Goal: Task Accomplishment & Management: Manage account settings

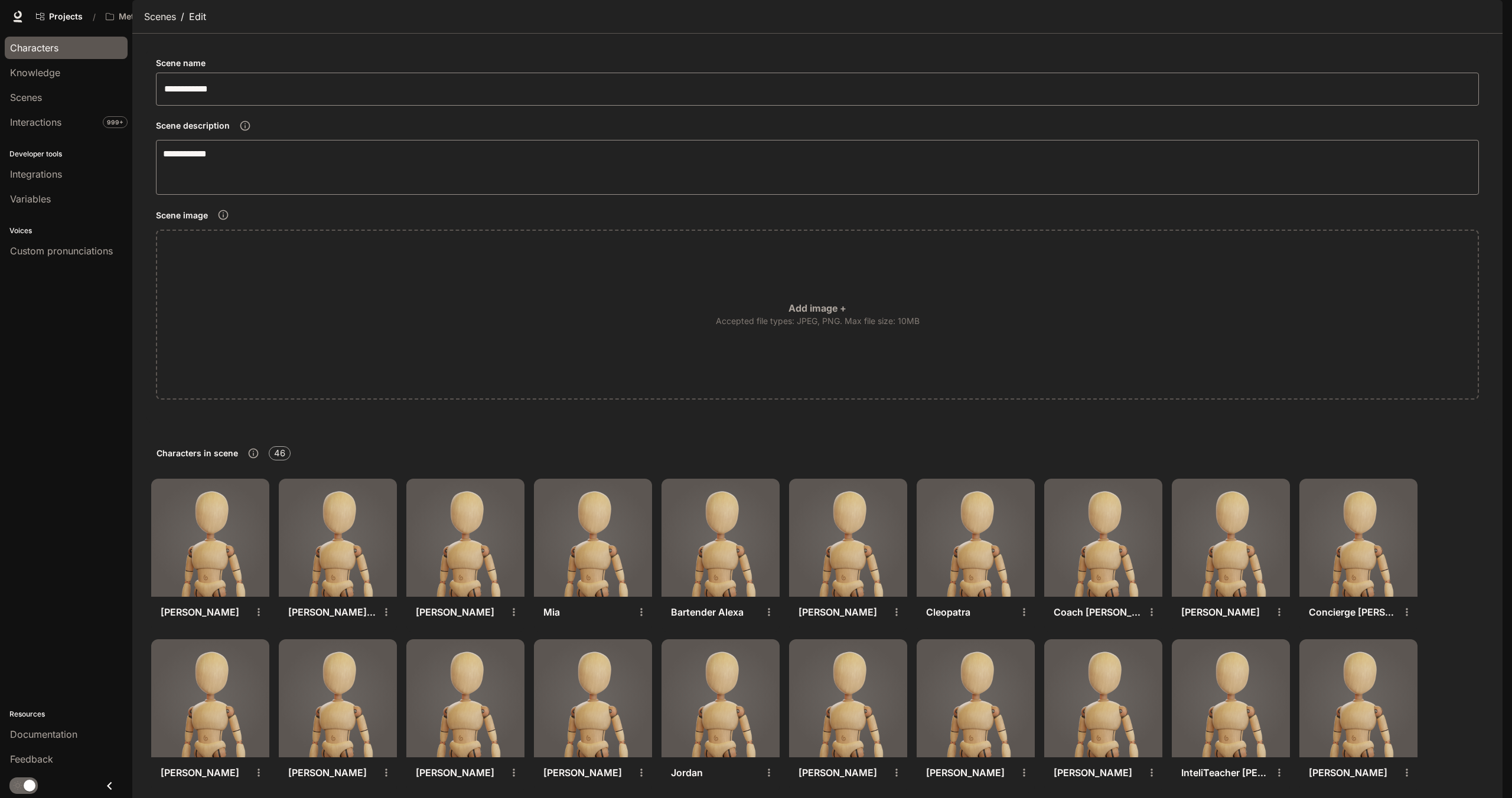
click at [54, 42] on span "Characters" at bounding box center [34, 48] width 49 height 14
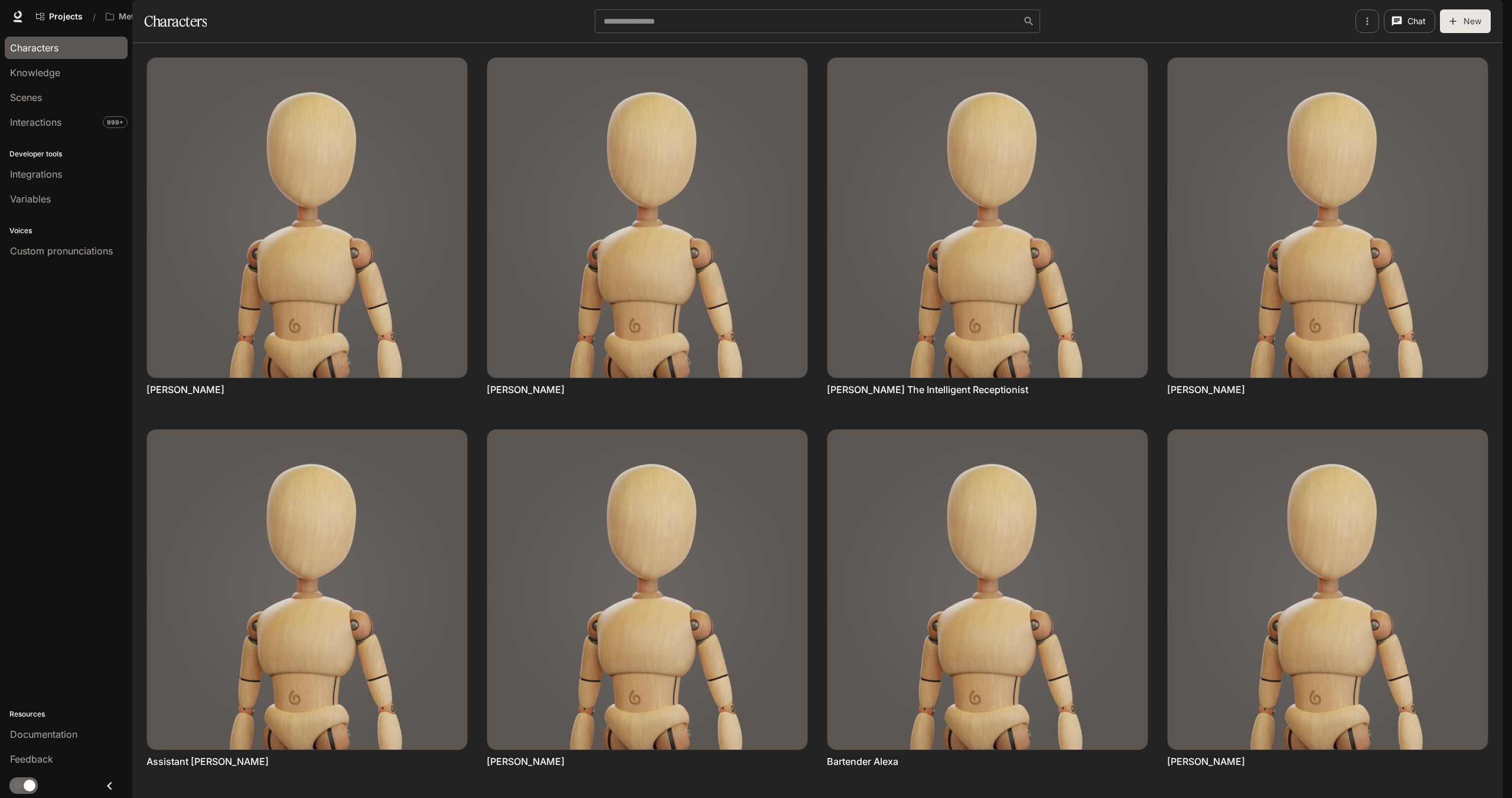
scroll to position [295, 0]
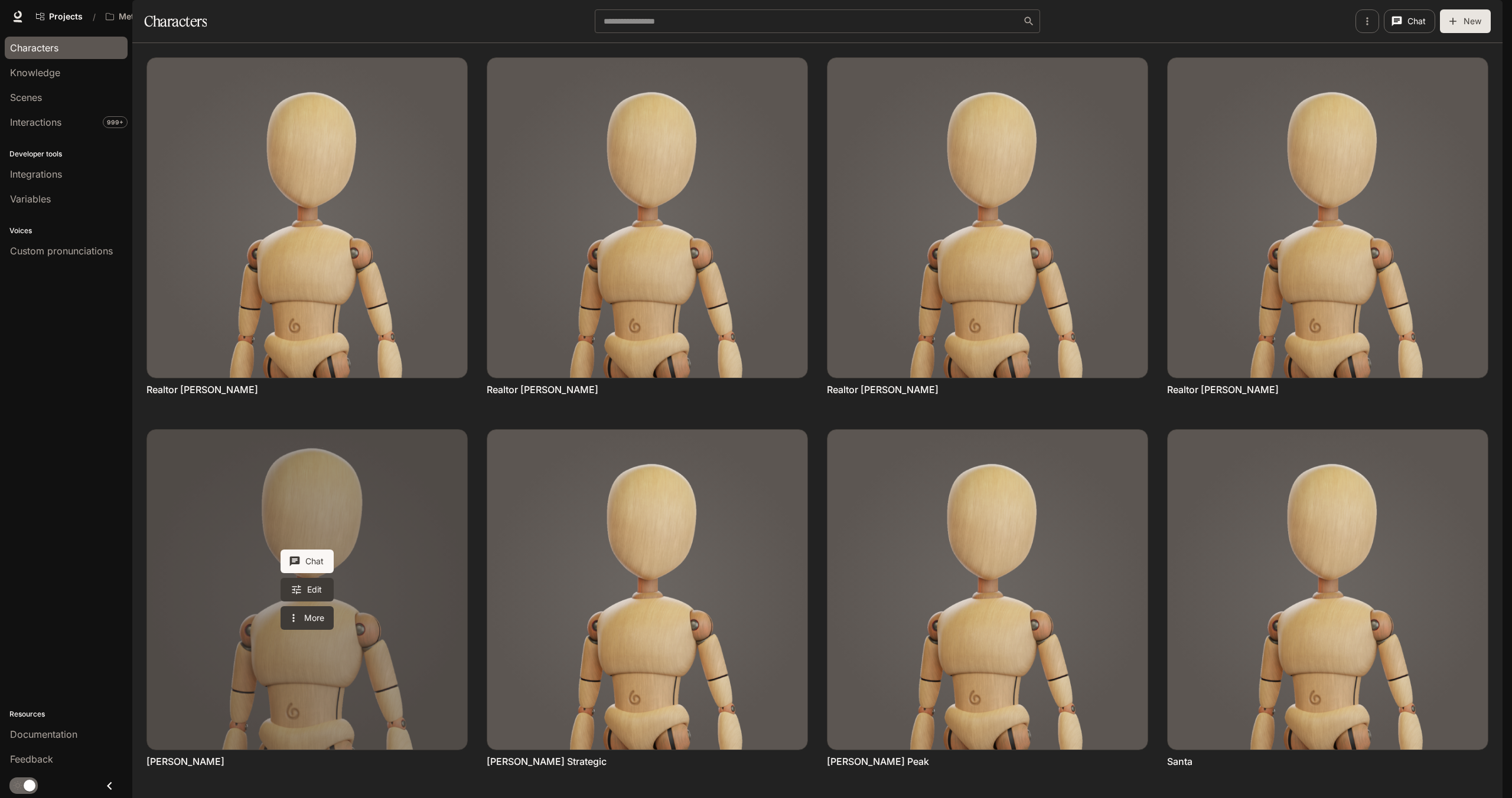
click at [406, 465] on link "Rebecca Johnson" at bounding box center [307, 589] width 320 height 320
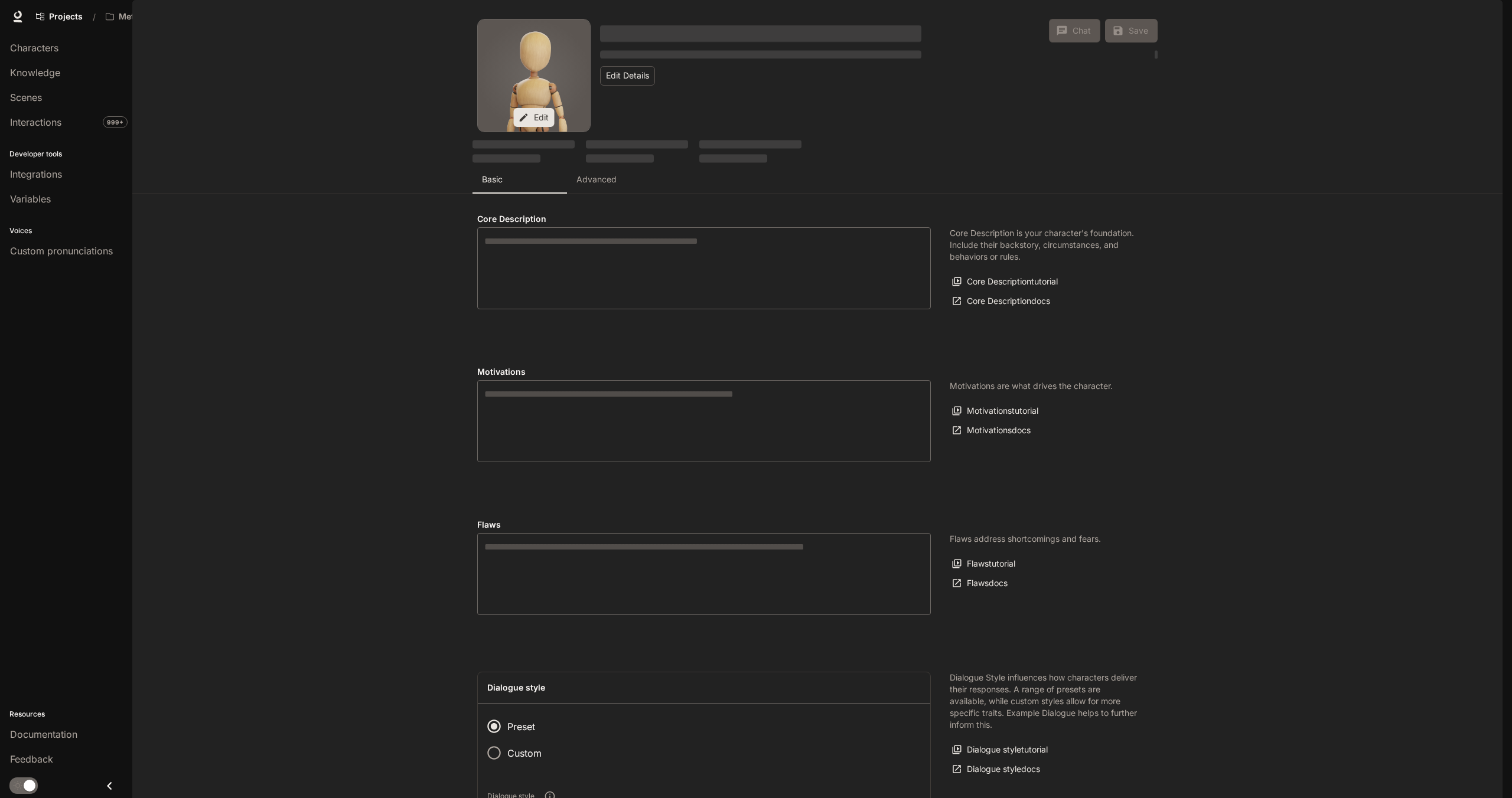
type textarea "**********"
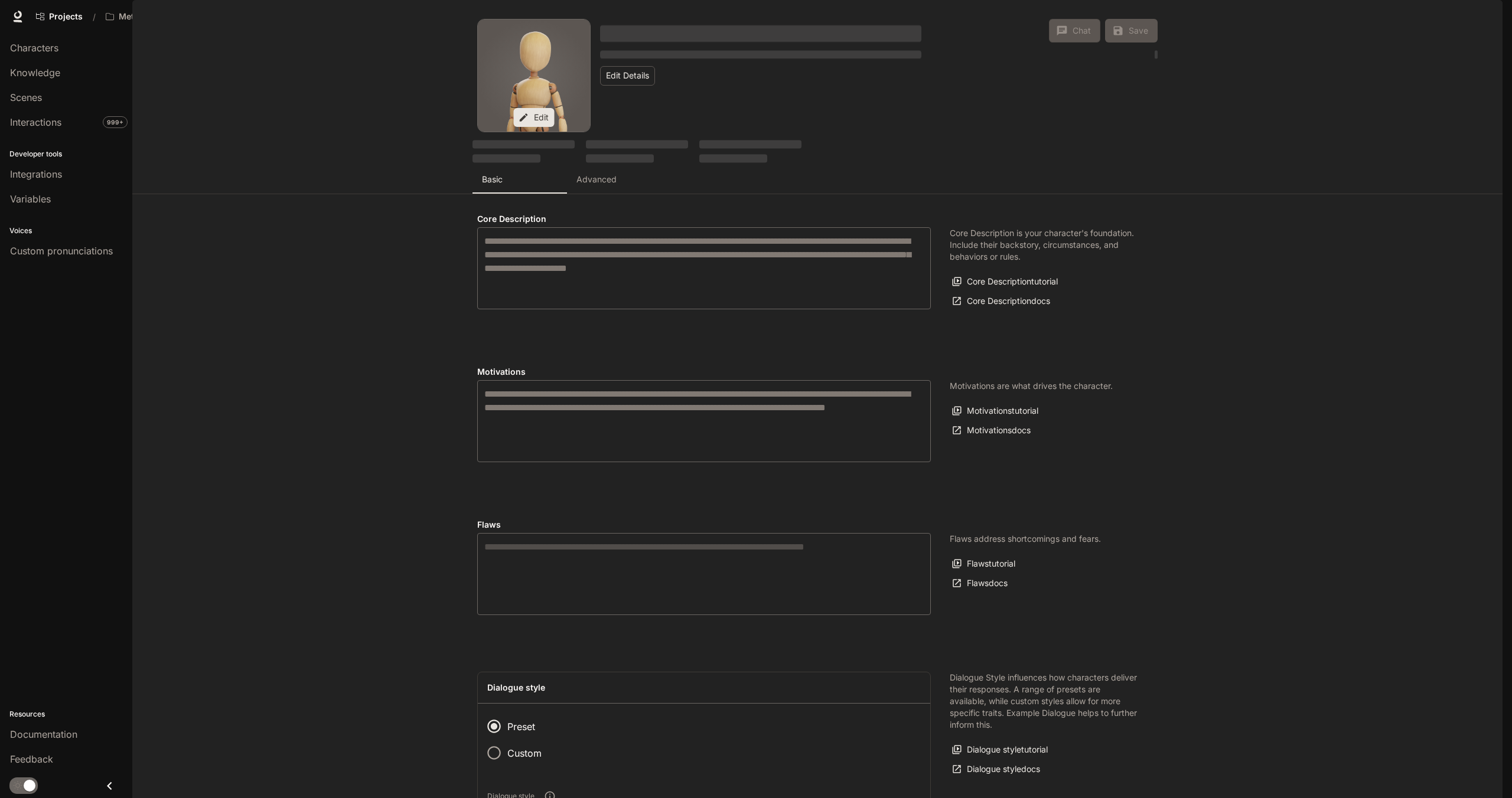
type textarea "**********"
type input "*"
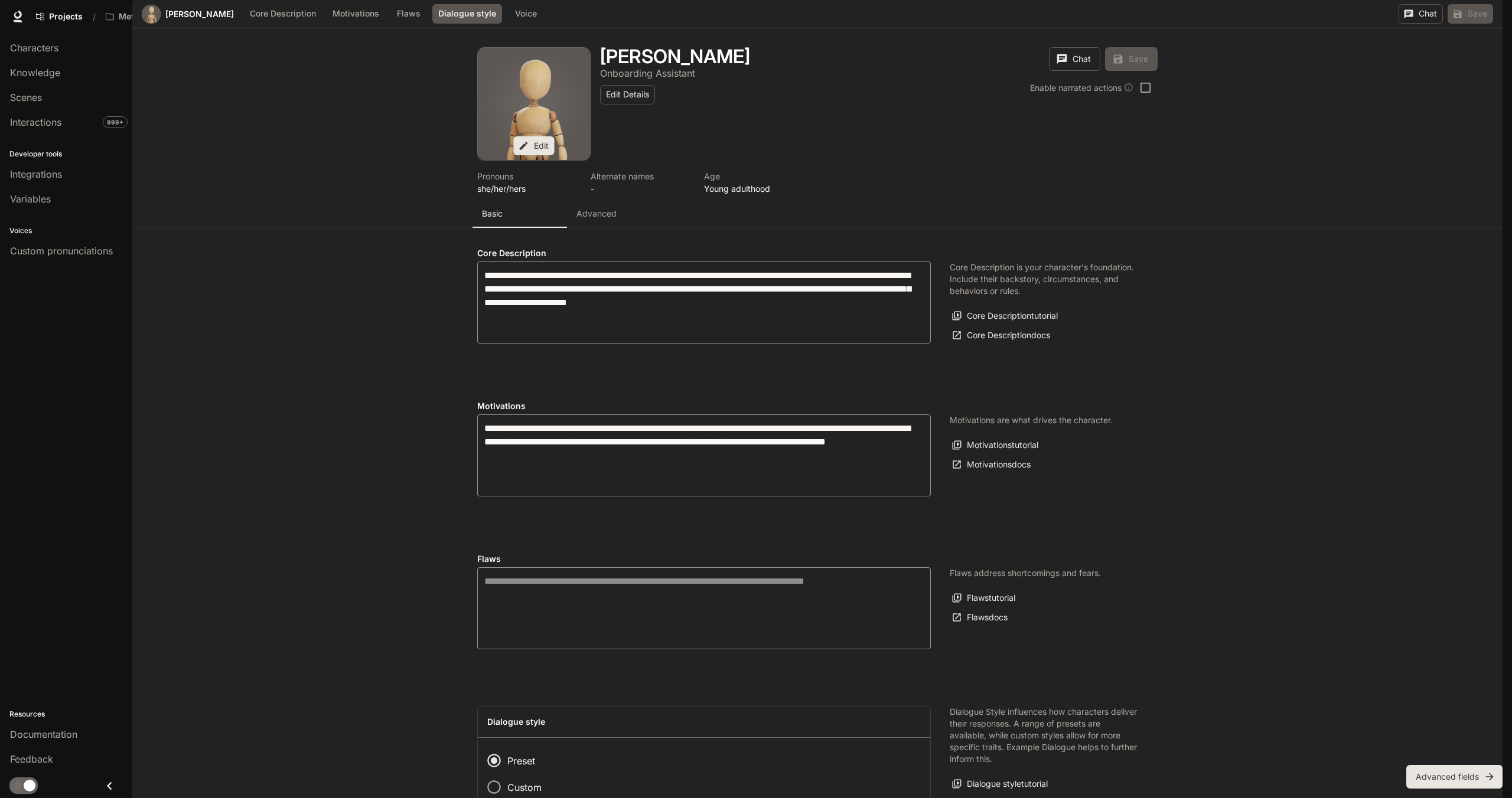
scroll to position [737, 0]
click at [547, 487] on body "Skip to main content Projects / MetalityVerse Character Studio Character Studio…" at bounding box center [756, 399] width 1512 height 798
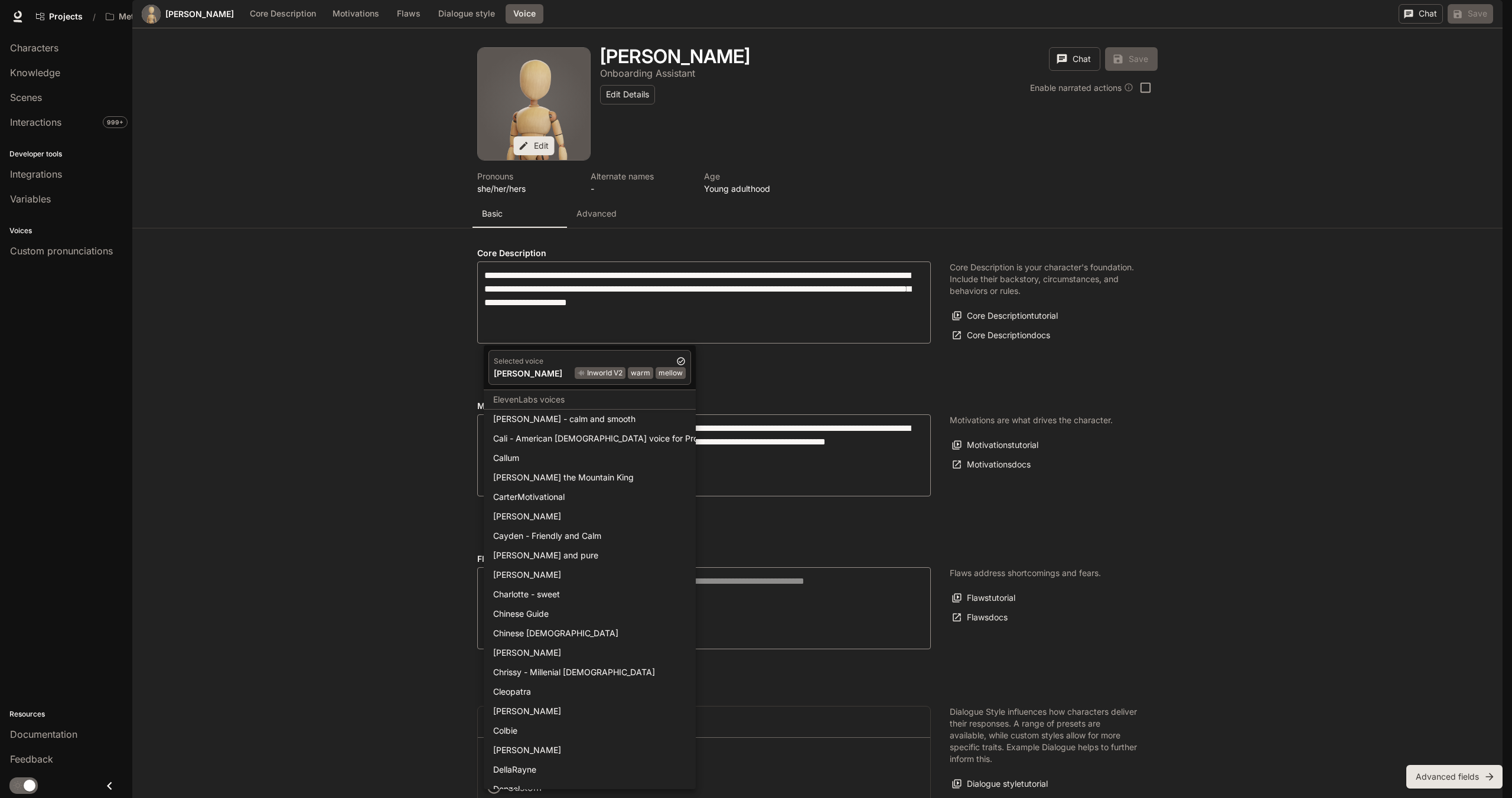
scroll to position [531, 0]
click at [560, 433] on div "Cali - American [DEMOGRAPHIC_DATA] voice for Promos" at bounding box center [592, 433] width 198 height 12
type input "**********"
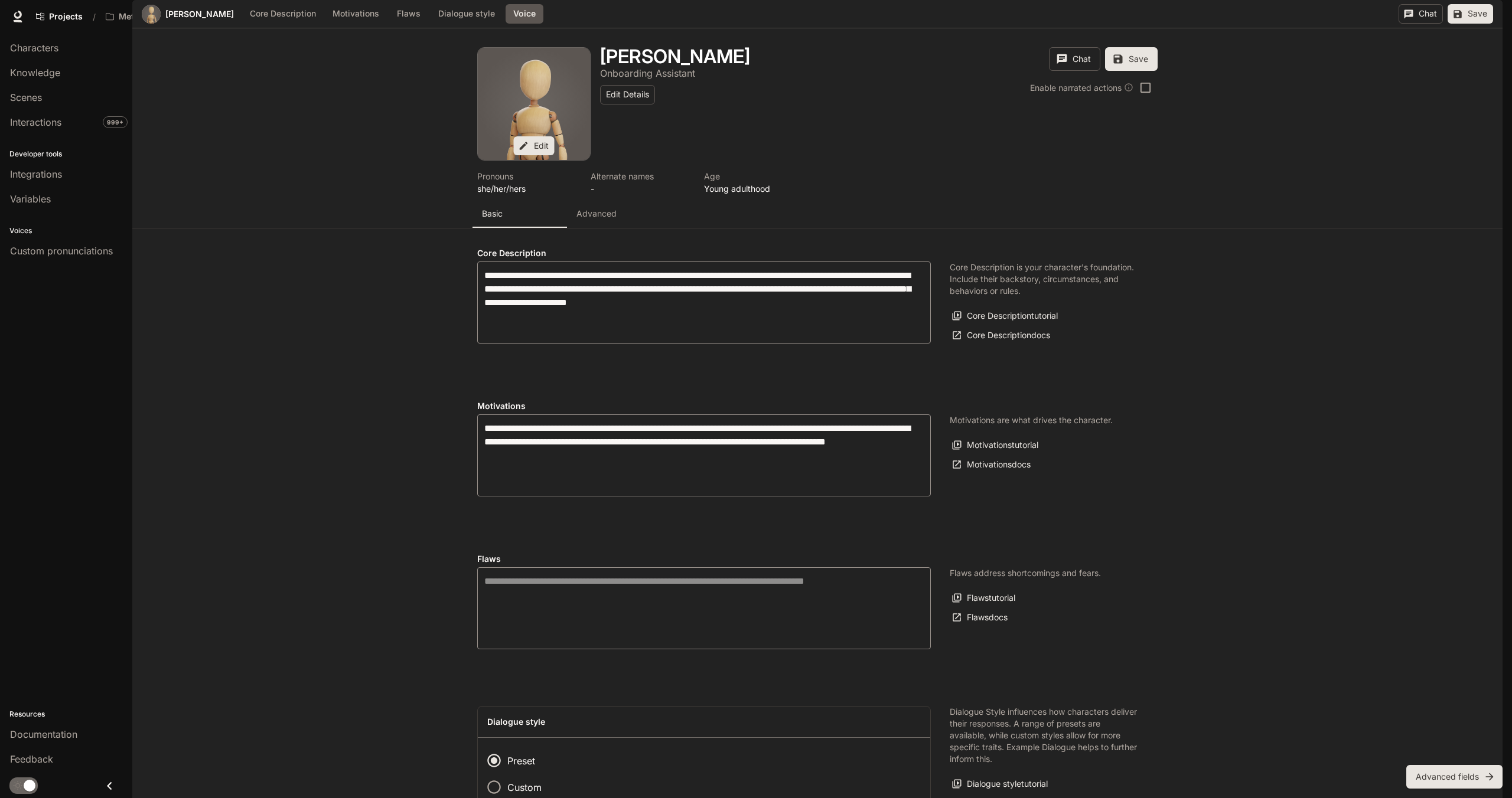
click at [861, 443] on div "Selected voice Cali - American [DEMOGRAPHIC_DATA] voice for Promos ElevenLabs E…" at bounding box center [756, 399] width 1512 height 798
click at [582, 483] on body "Skip to main content Projects / MetalityVerse Character Studio Character Studio…" at bounding box center [756, 399] width 1512 height 798
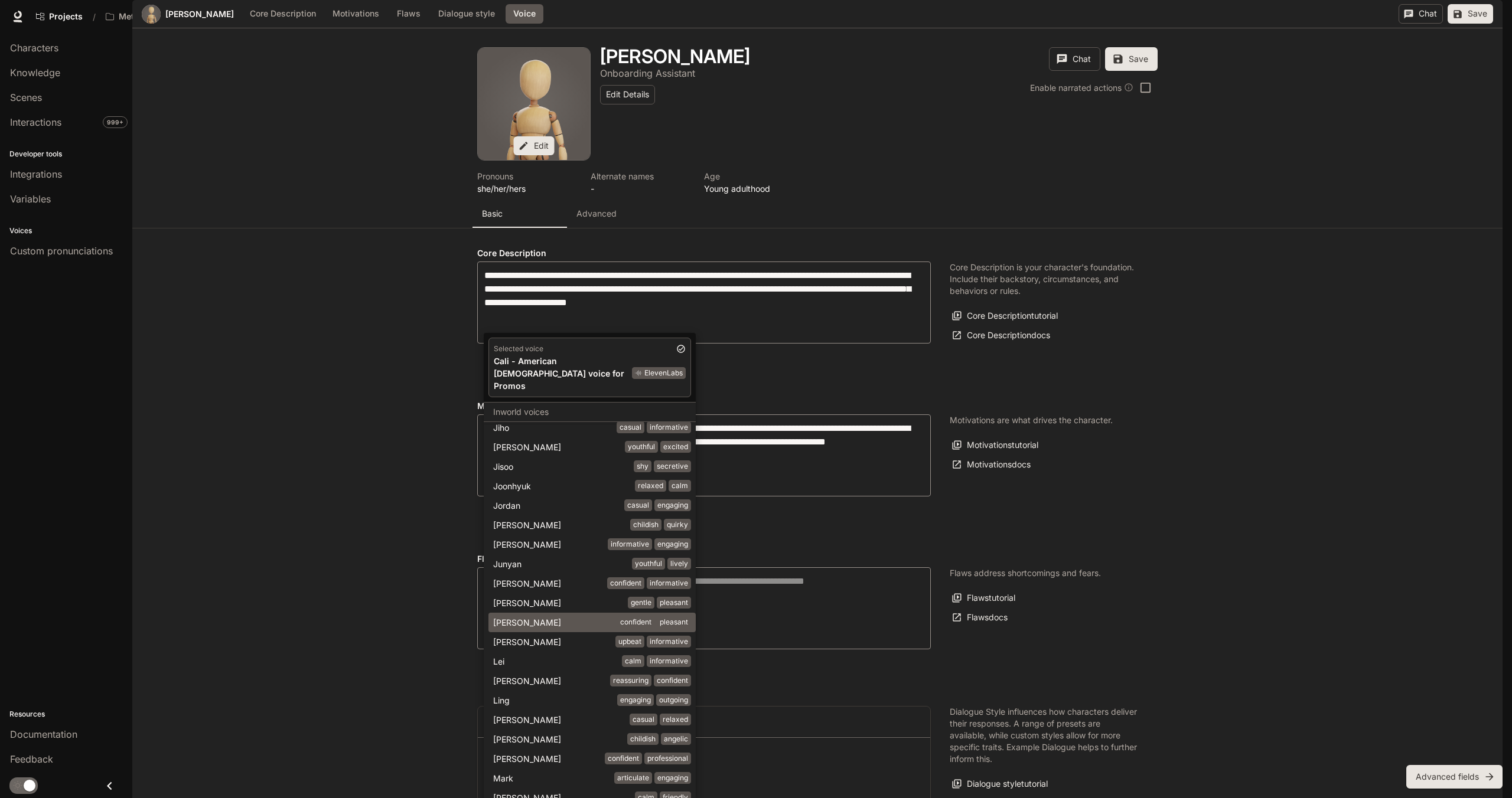
scroll to position [3779, 0]
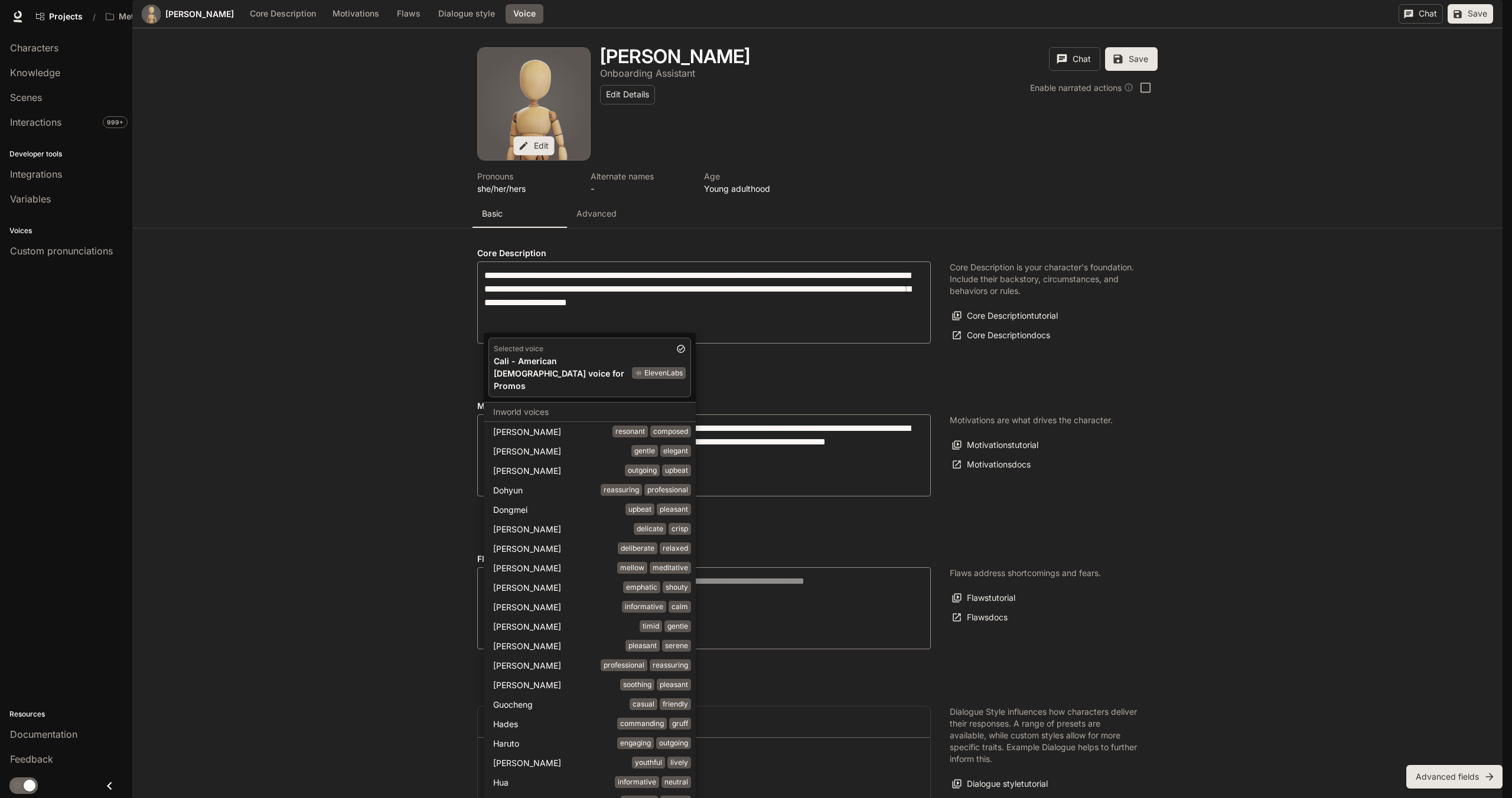
drag, startPoint x: 1107, startPoint y: 487, endPoint x: 1038, endPoint y: 471, distance: 70.8
click at [1103, 489] on div at bounding box center [756, 399] width 1512 height 798
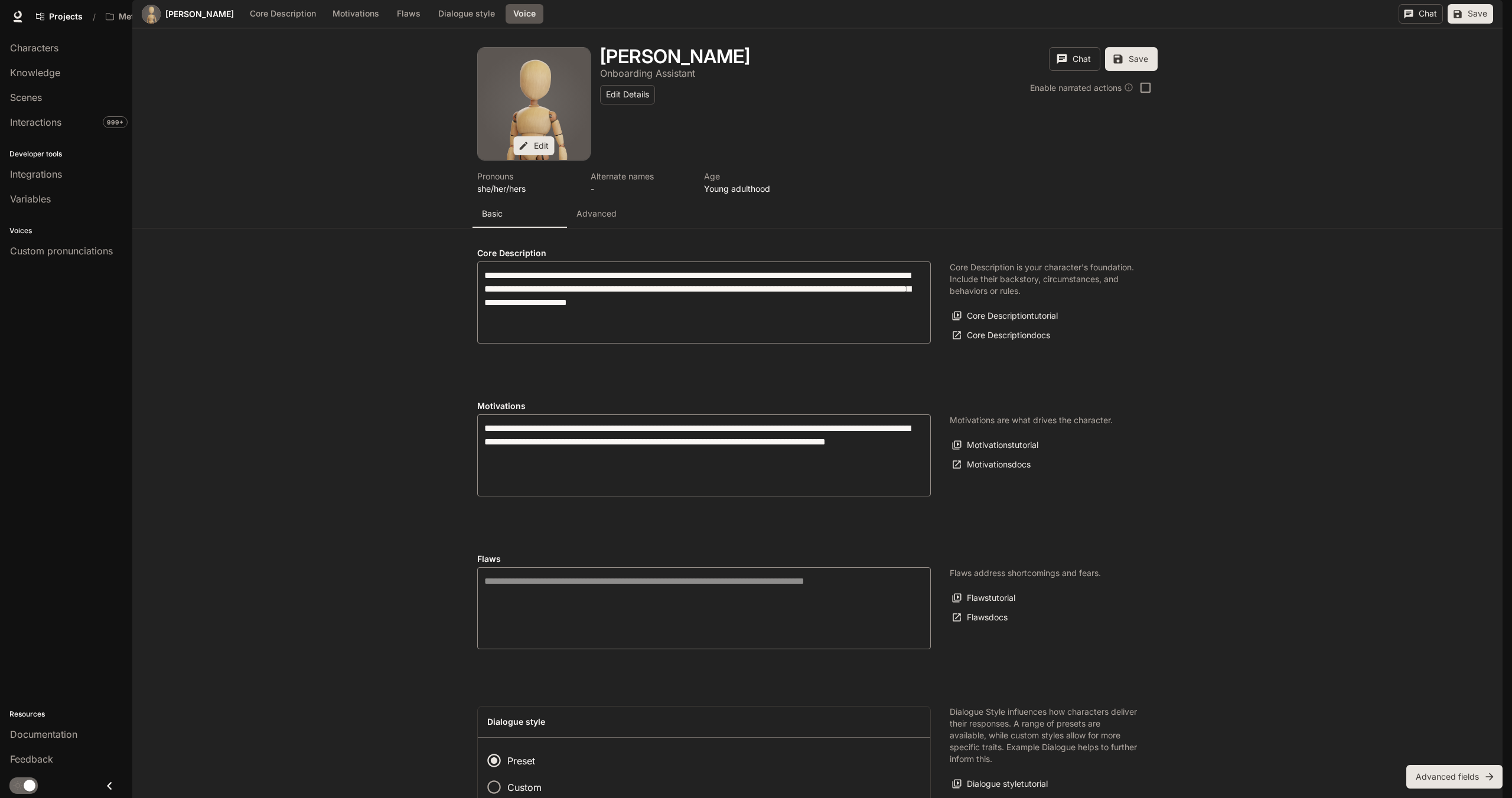
click at [1466, 24] on button "Save" at bounding box center [1470, 14] width 46 height 19
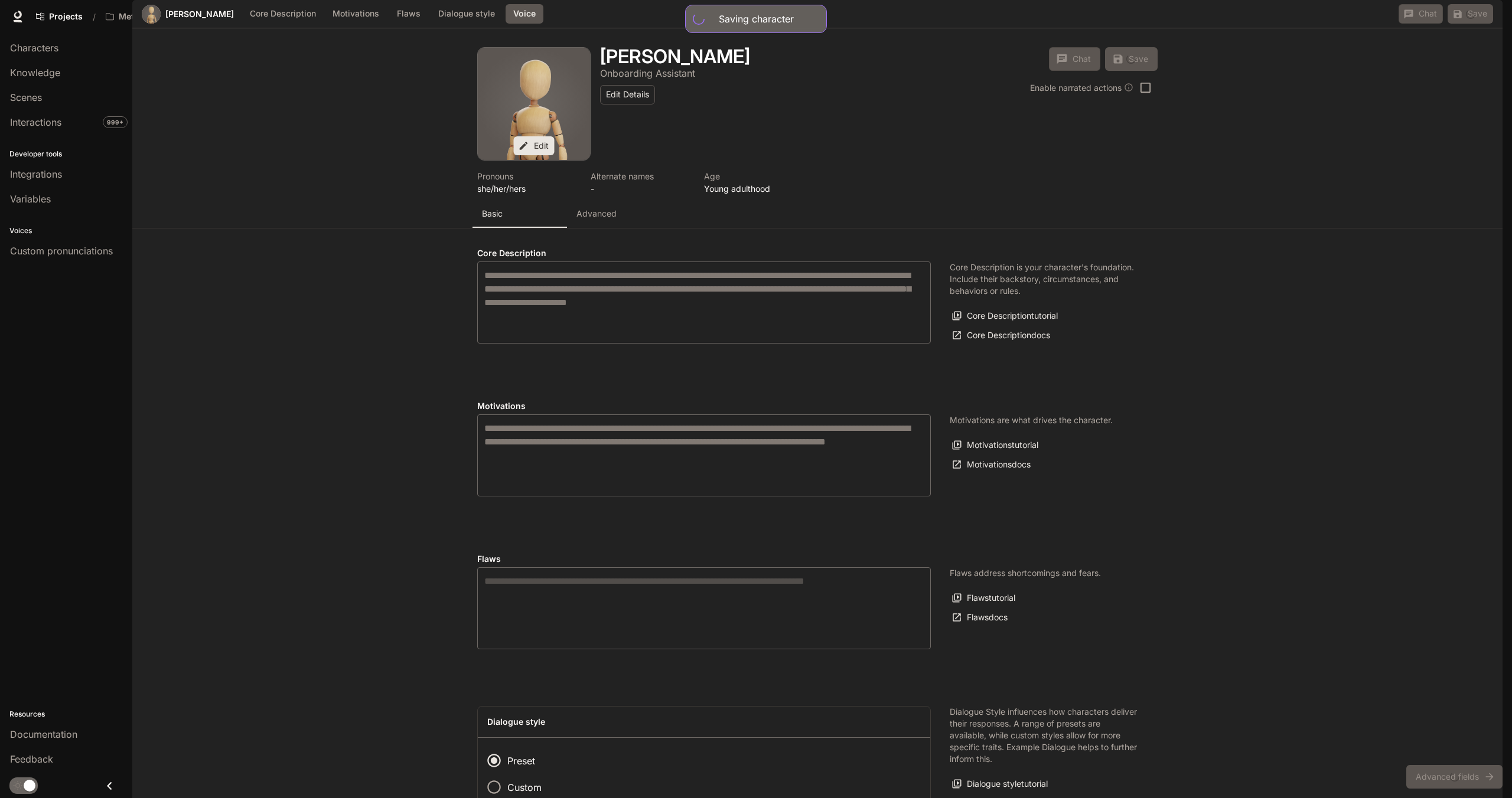
scroll to position [737, 0]
